Goal: Find specific page/section: Find specific page/section

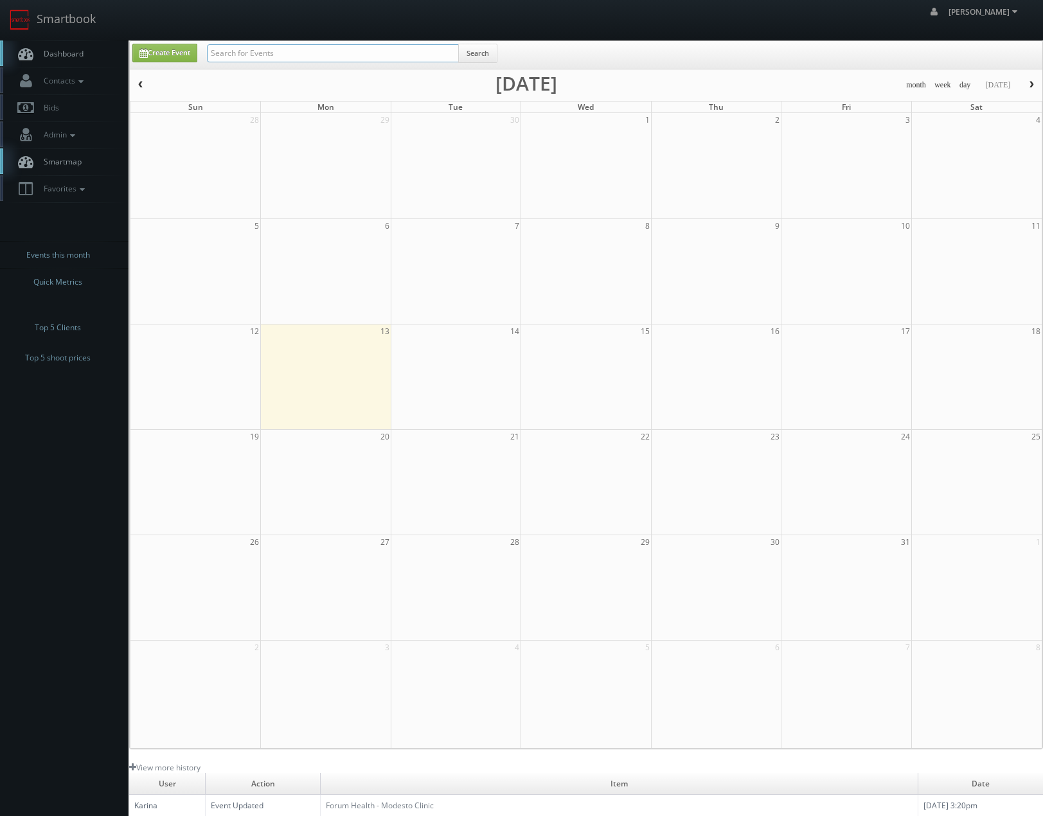
click at [400, 51] on input "text" at bounding box center [333, 53] width 252 height 18
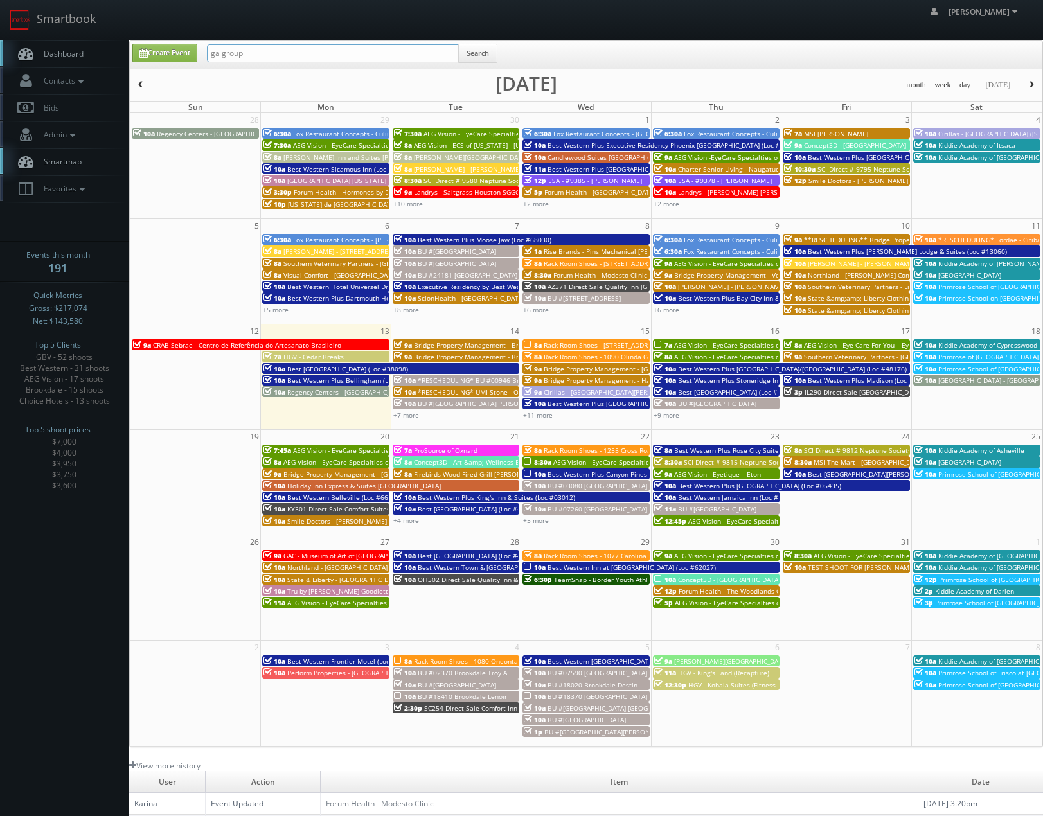
type input "ga group"
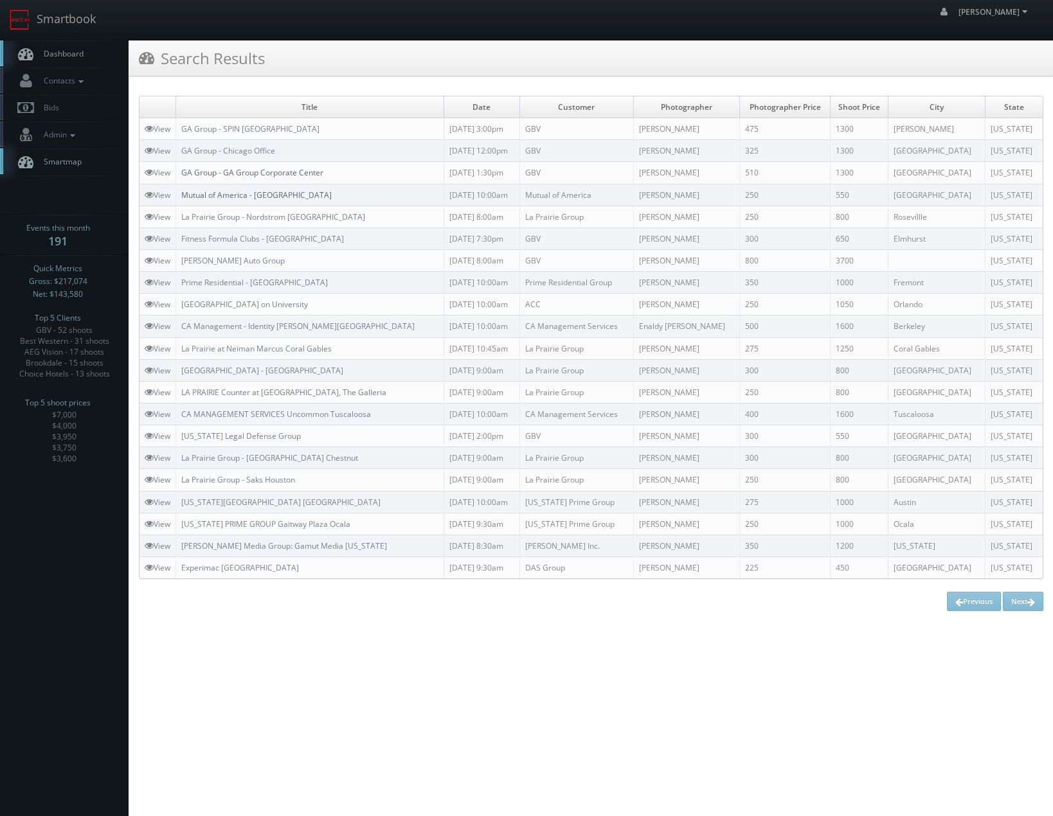
drag, startPoint x: 207, startPoint y: 174, endPoint x: 186, endPoint y: 193, distance: 28.2
click at [206, 174] on link "GA Group - GA Group Corporate Center" at bounding box center [252, 172] width 142 height 11
